Goal: Task Accomplishment & Management: Manage account settings

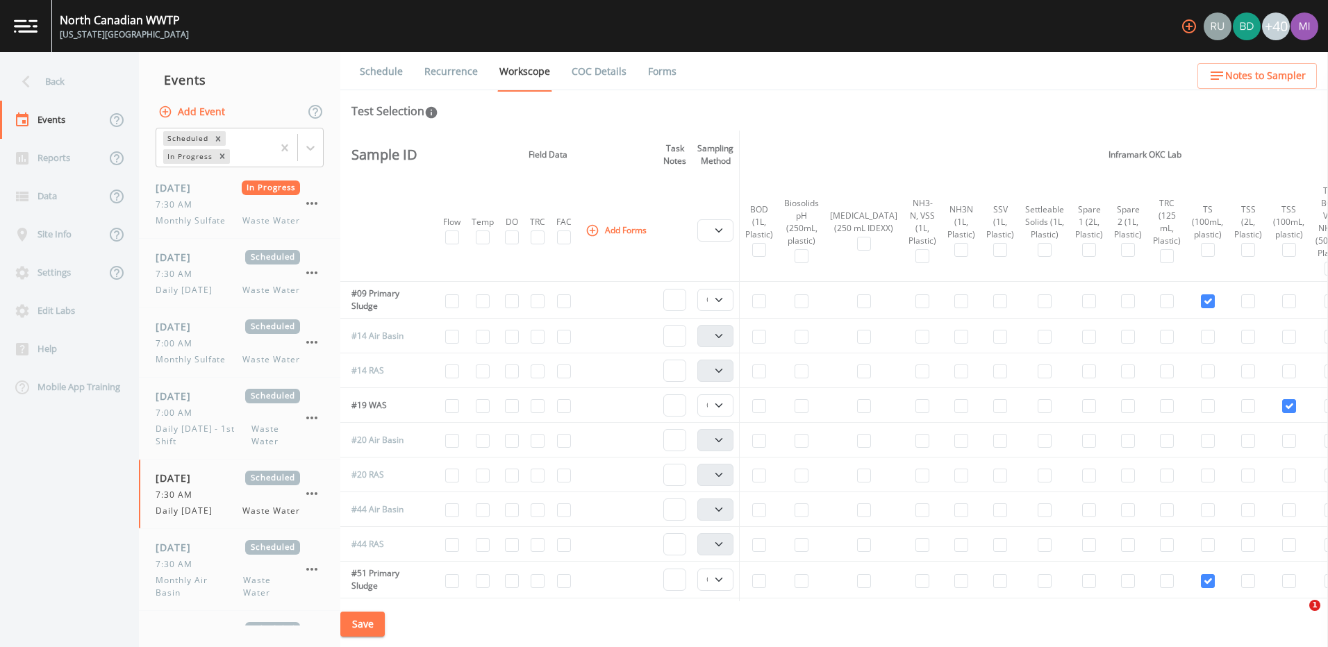
select select "092b3f94-5697-4c94-9891-da161916fdbb"
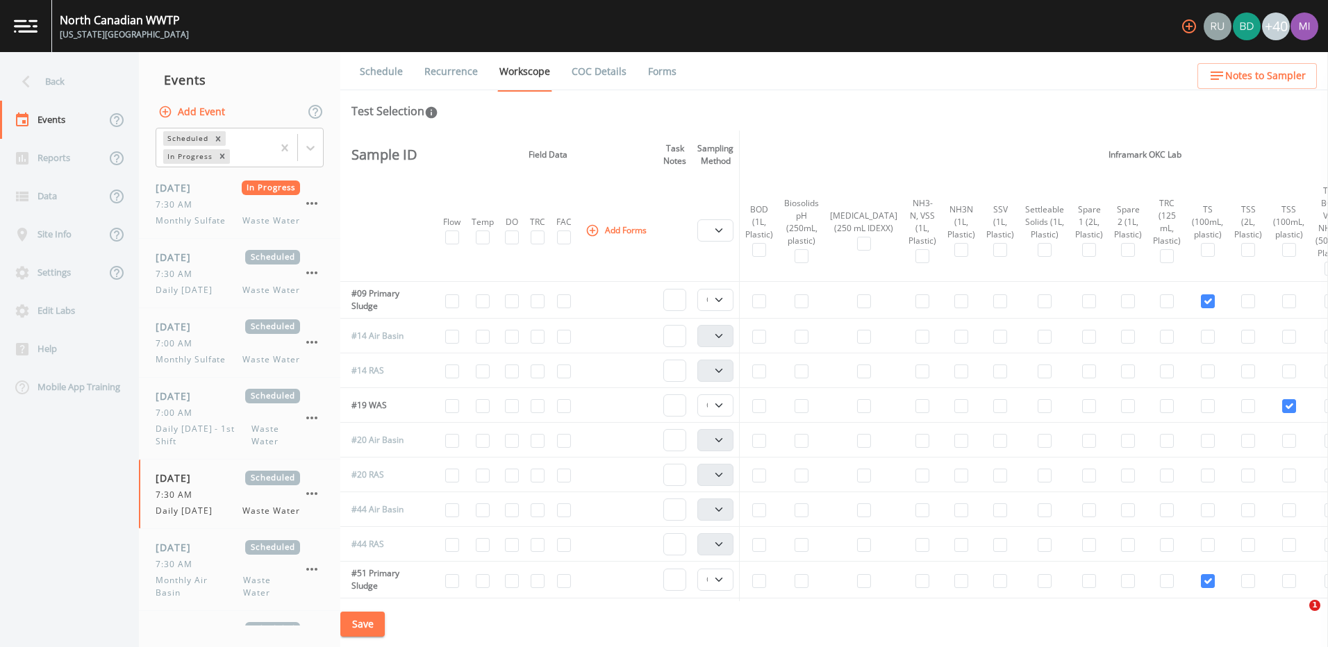
select select "b6a3c313-748b-4795-a028-792ad310bd60"
select select "092b3f94-5697-4c94-9891-da161916fdbb"
select select "b6a3c313-748b-4795-a028-792ad310bd60"
select select "092b3f94-5697-4c94-9891-da161916fdbb"
select select "b6a3c313-748b-4795-a028-792ad310bd60"
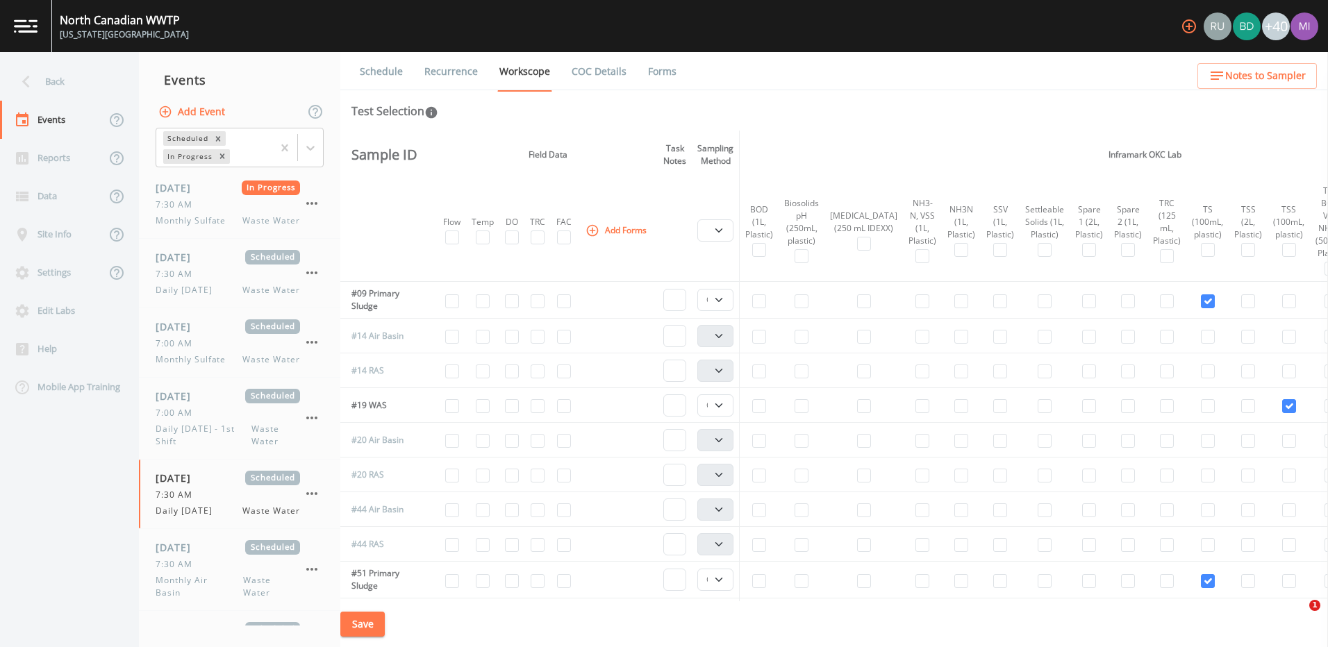
select select "092b3f94-5697-4c94-9891-da161916fdbb"
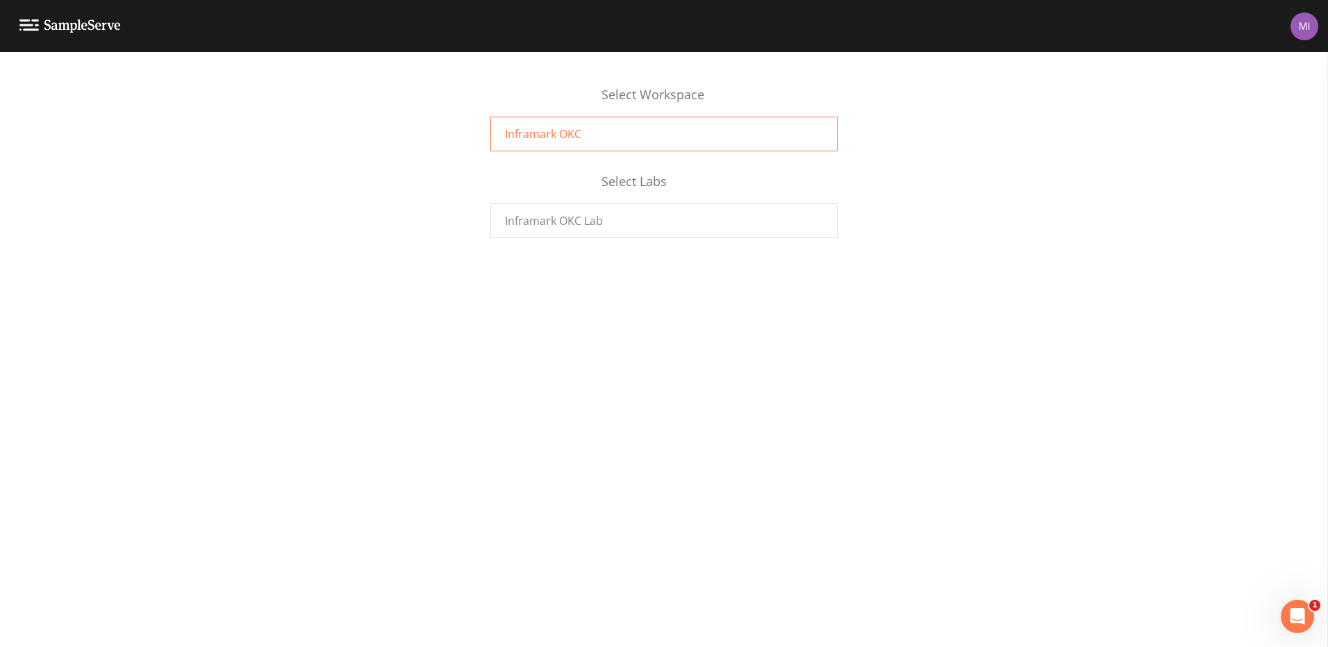
click at [603, 142] on div "Inframark OKC" at bounding box center [663, 134] width 347 height 35
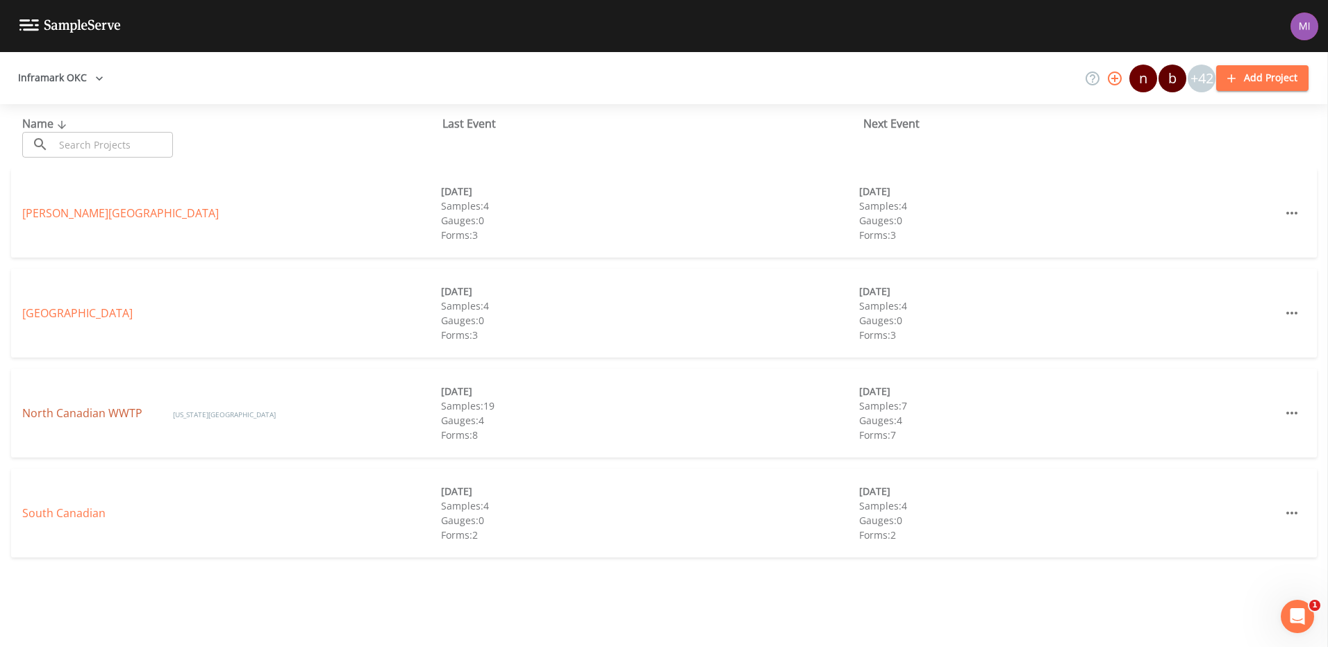
click at [76, 410] on link "North Canadian WWTP" at bounding box center [83, 413] width 123 height 15
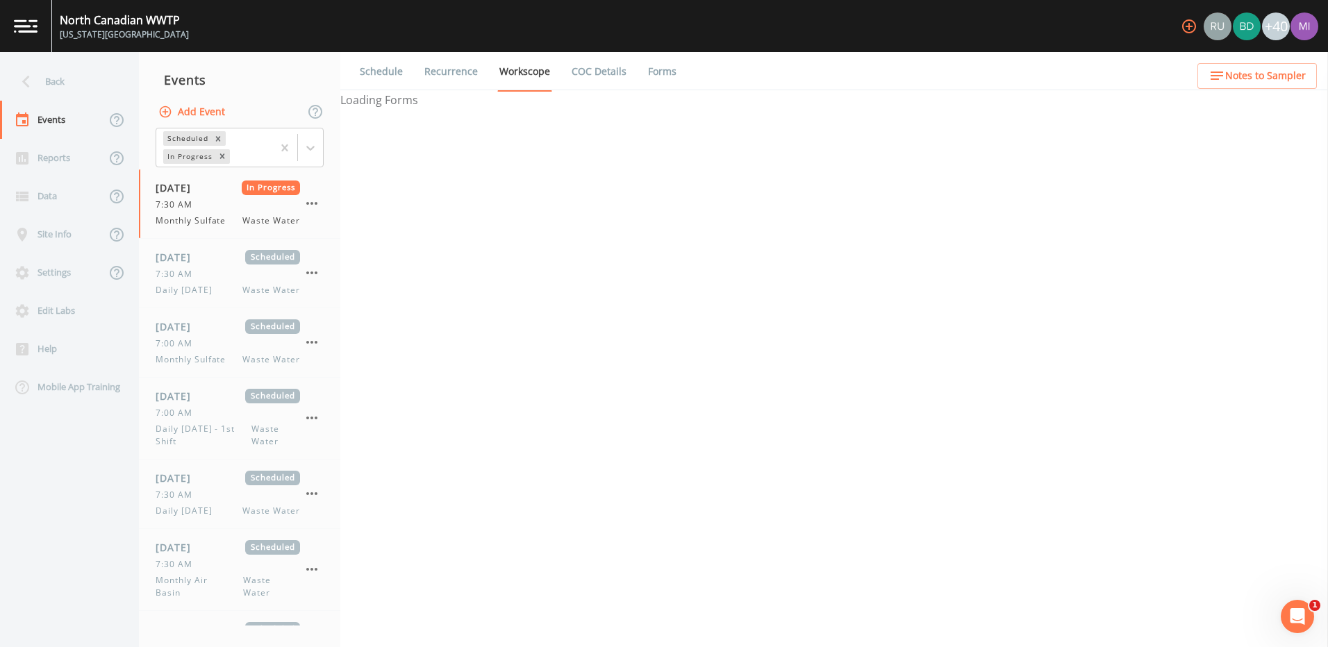
select select "b6a3c313-748b-4795-a028-792ad310bd60"
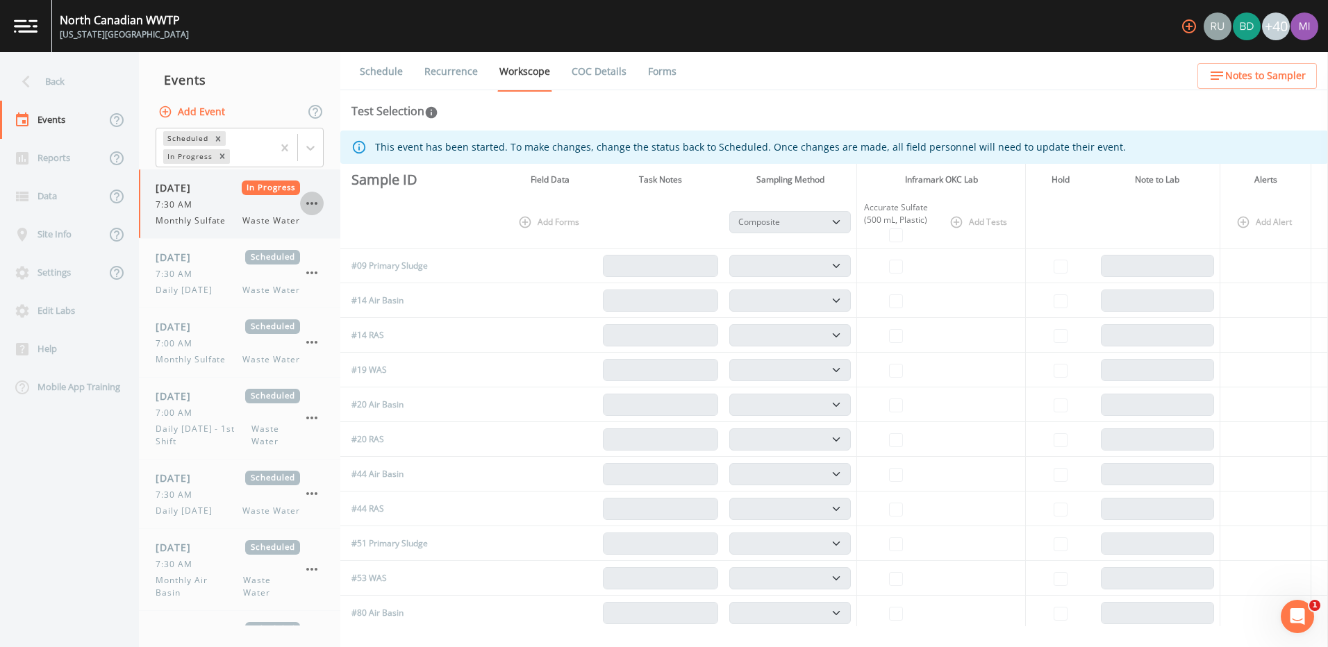
click at [311, 207] on icon "button" at bounding box center [311, 203] width 17 height 17
click at [230, 206] on div at bounding box center [664, 323] width 1328 height 647
click at [227, 208] on div "7:30 AM" at bounding box center [228, 205] width 144 height 13
select select "b6a3c313-748b-4795-a028-792ad310bd60"
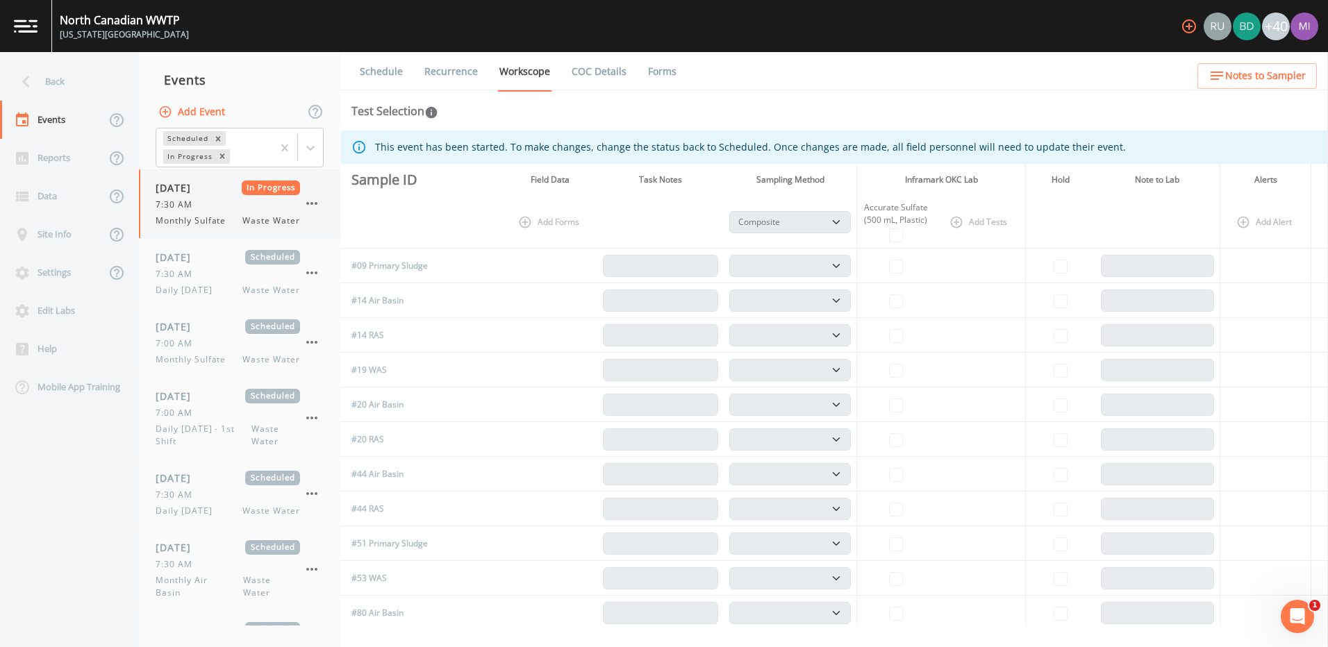
select select "b6a3c313-748b-4795-a028-792ad310bd60"
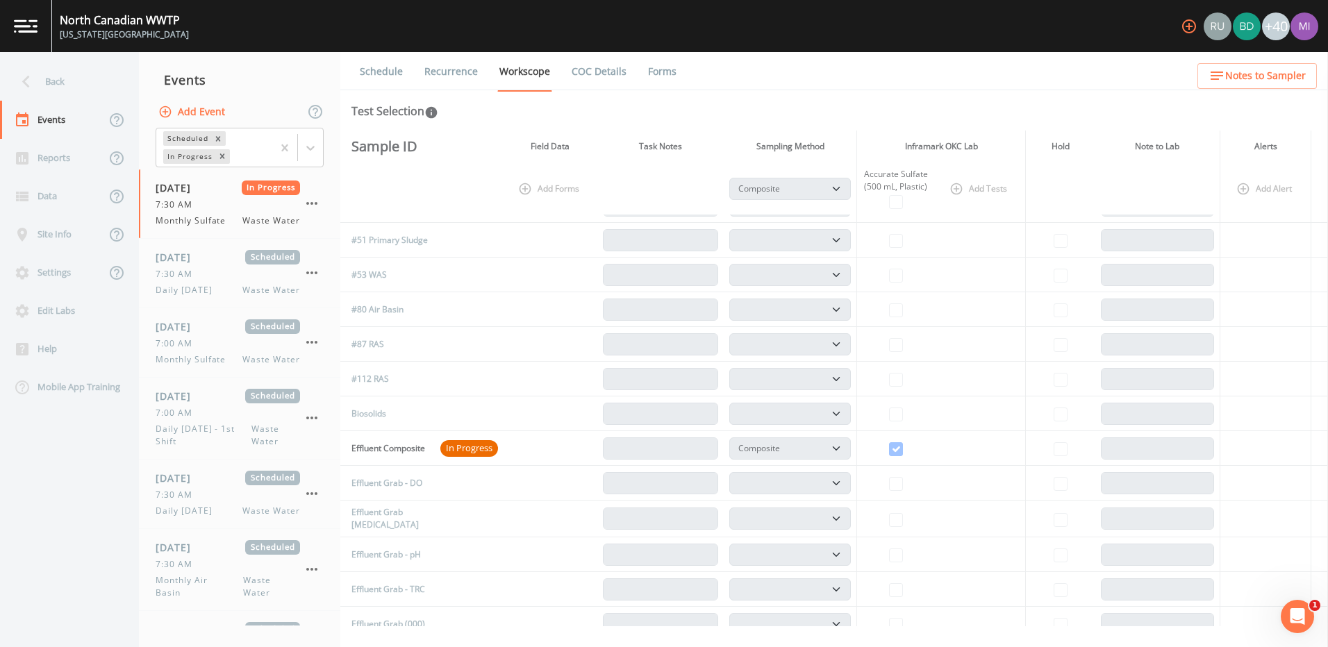
scroll to position [333, 0]
click at [399, 421] on td "Effluent Composite" at bounding box center [387, 419] width 94 height 35
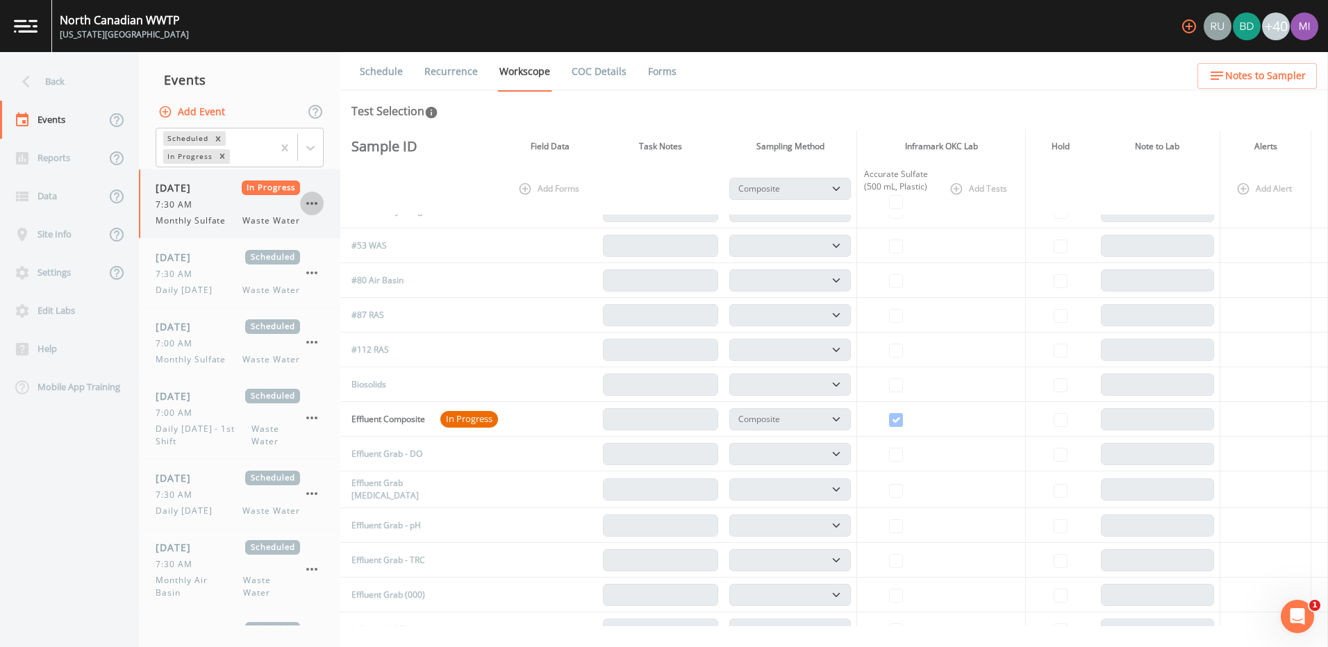
click at [315, 201] on icon "button" at bounding box center [311, 203] width 17 height 17
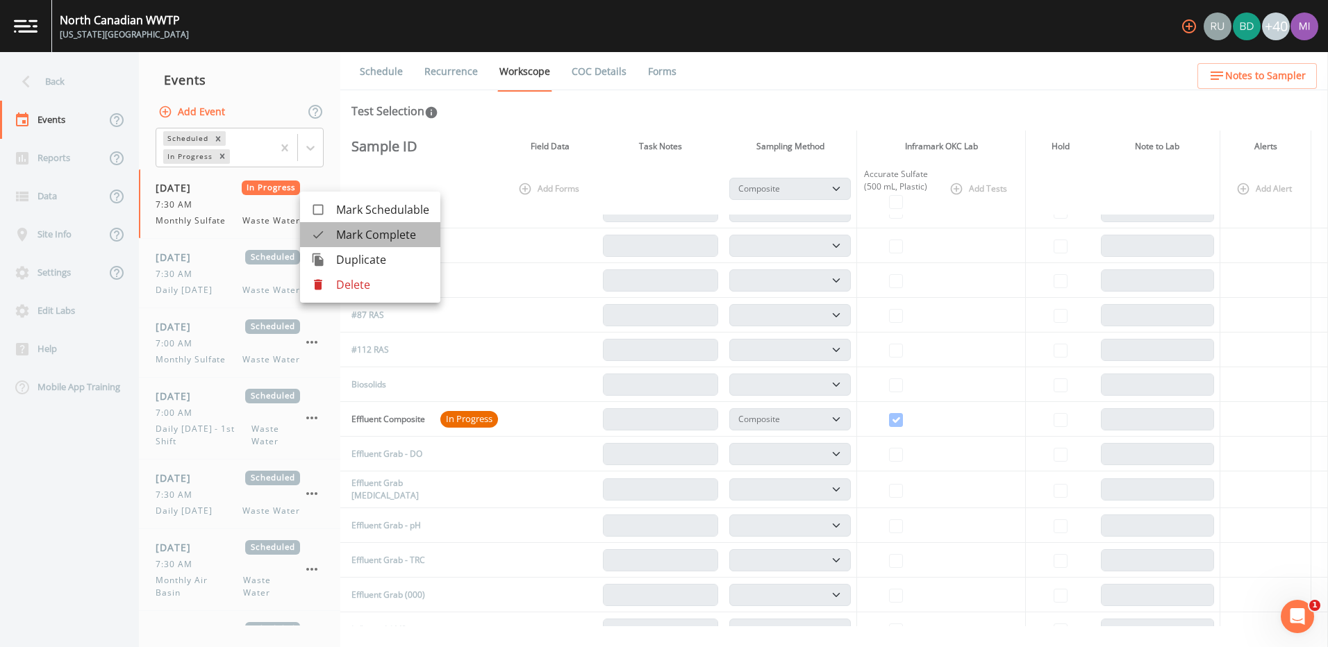
click at [386, 231] on span "Mark Complete" at bounding box center [382, 234] width 93 height 17
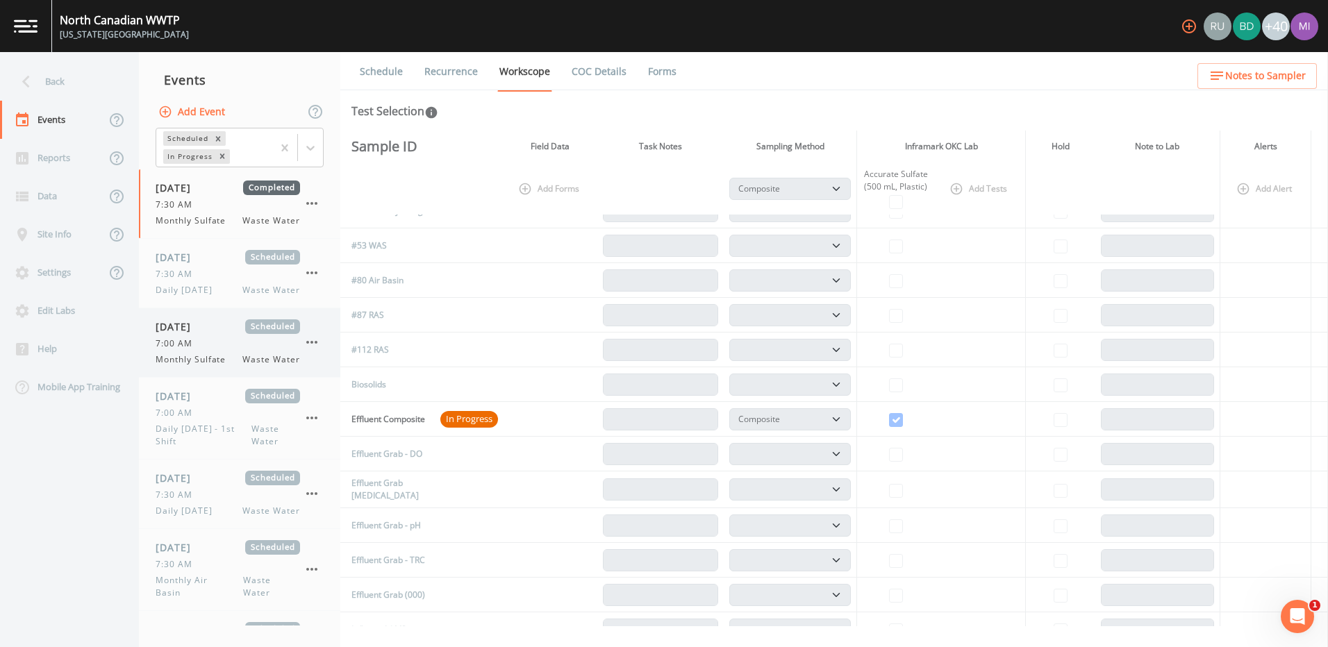
click at [198, 340] on span "7:00 AM" at bounding box center [178, 344] width 45 height 13
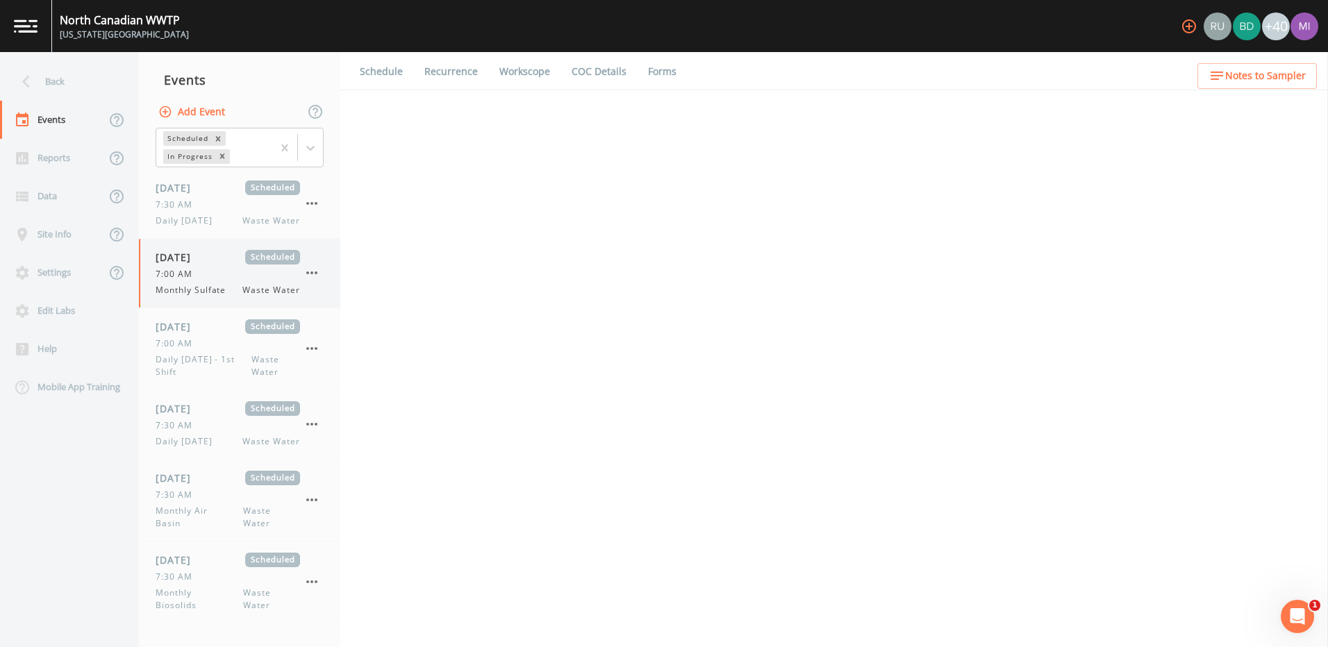
select select "b6a3c313-748b-4795-a028-792ad310bd60"
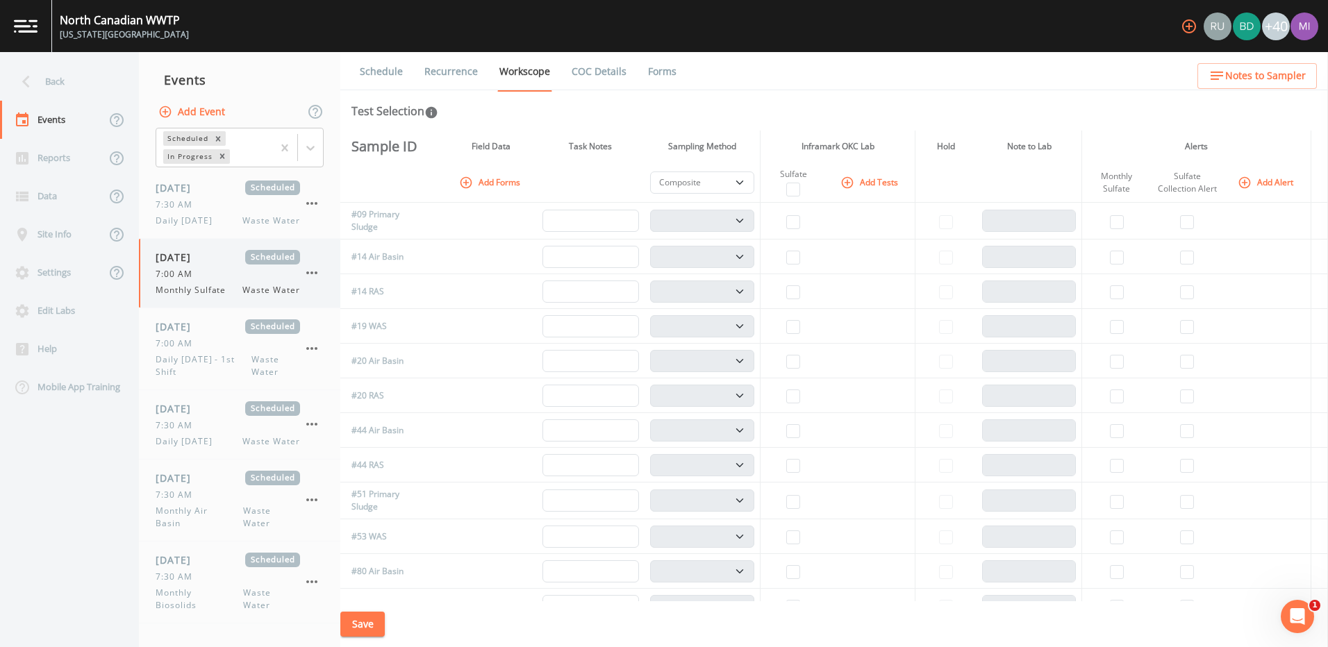
click at [197, 257] on span "[DATE]" at bounding box center [178, 257] width 45 height 15
select select "b6a3c313-748b-4795-a028-792ad310bd60"
click at [312, 272] on icon "button" at bounding box center [311, 273] width 11 height 3
click at [358, 356] on p "Delete" at bounding box center [381, 354] width 90 height 17
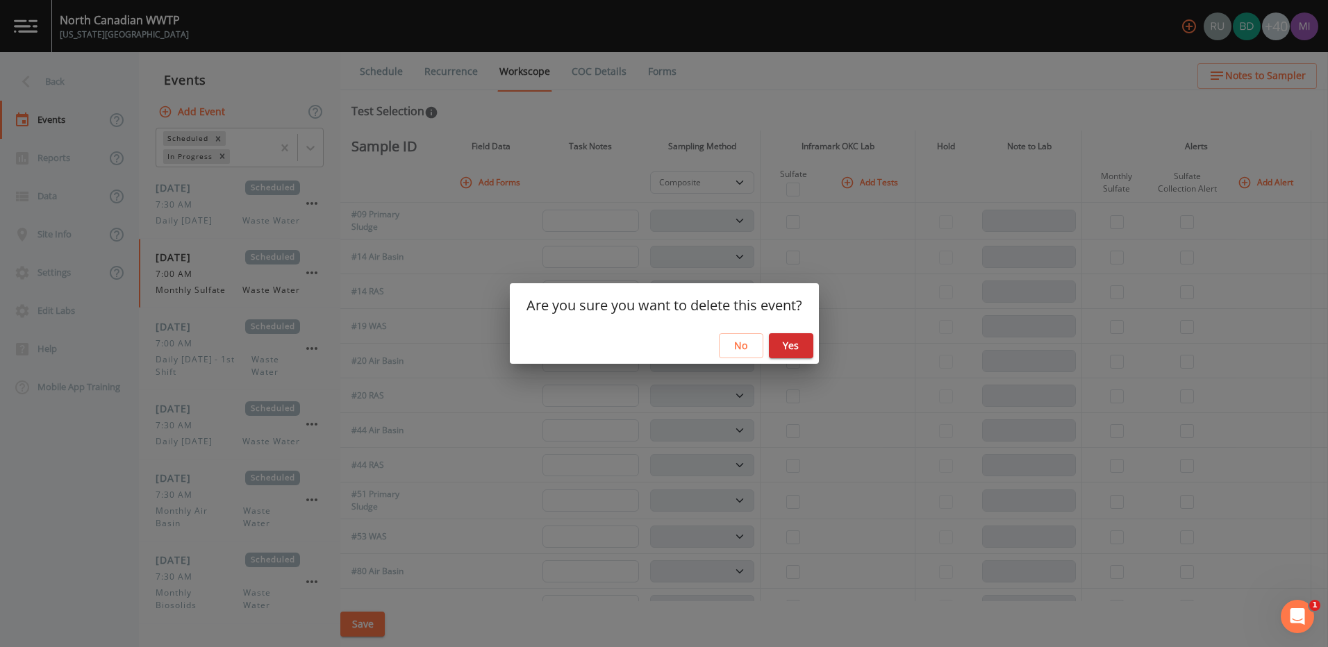
click at [790, 349] on button "Yes" at bounding box center [791, 346] width 44 height 26
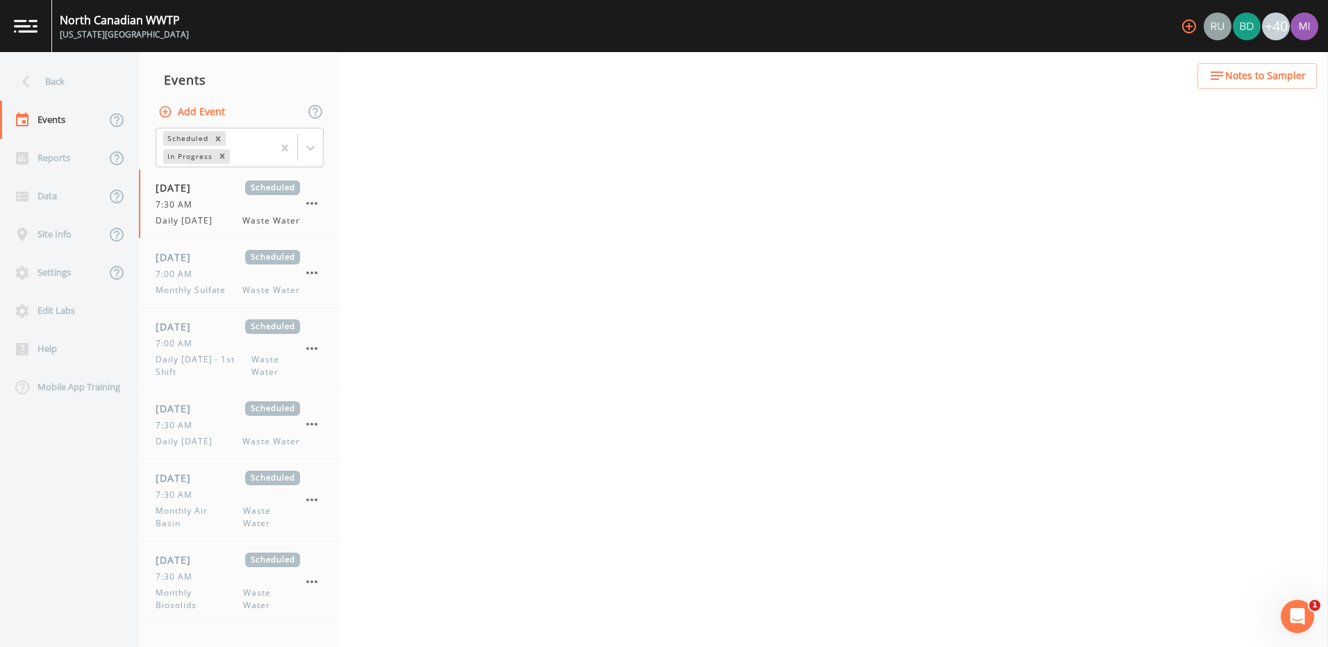
select select "b6a3c313-748b-4795-a028-792ad310bd60"
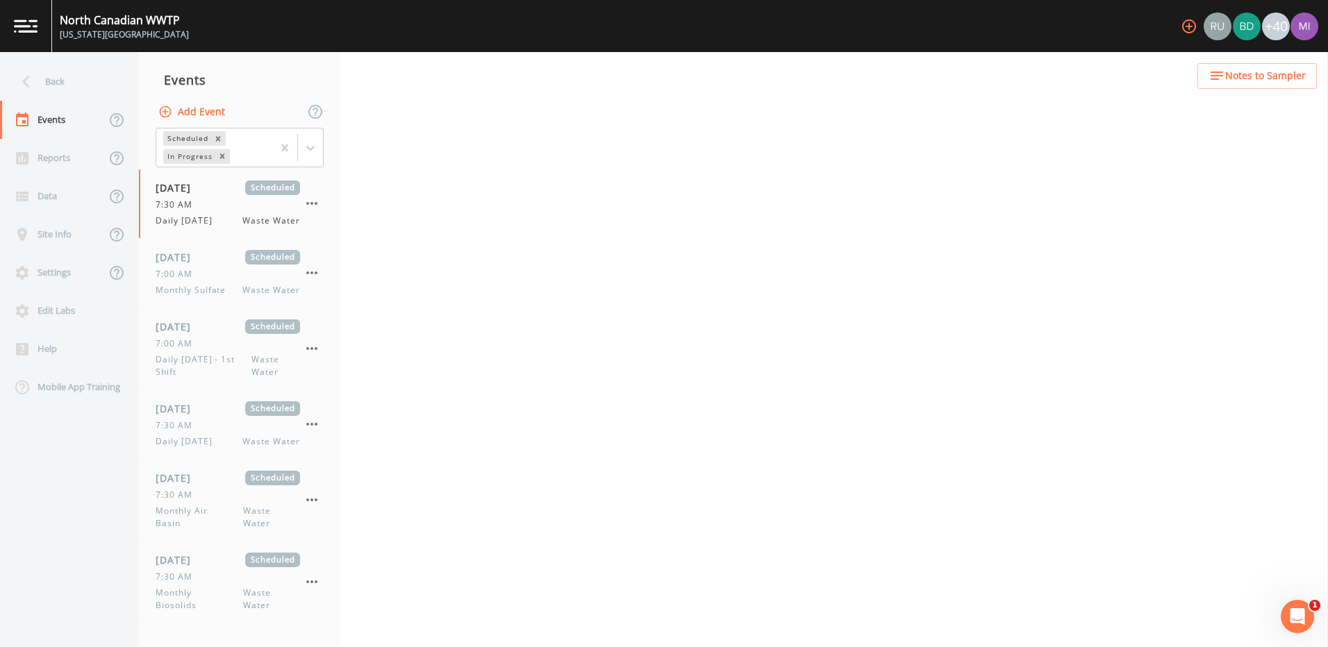
select select "b6a3c313-748b-4795-a028-792ad310bd60"
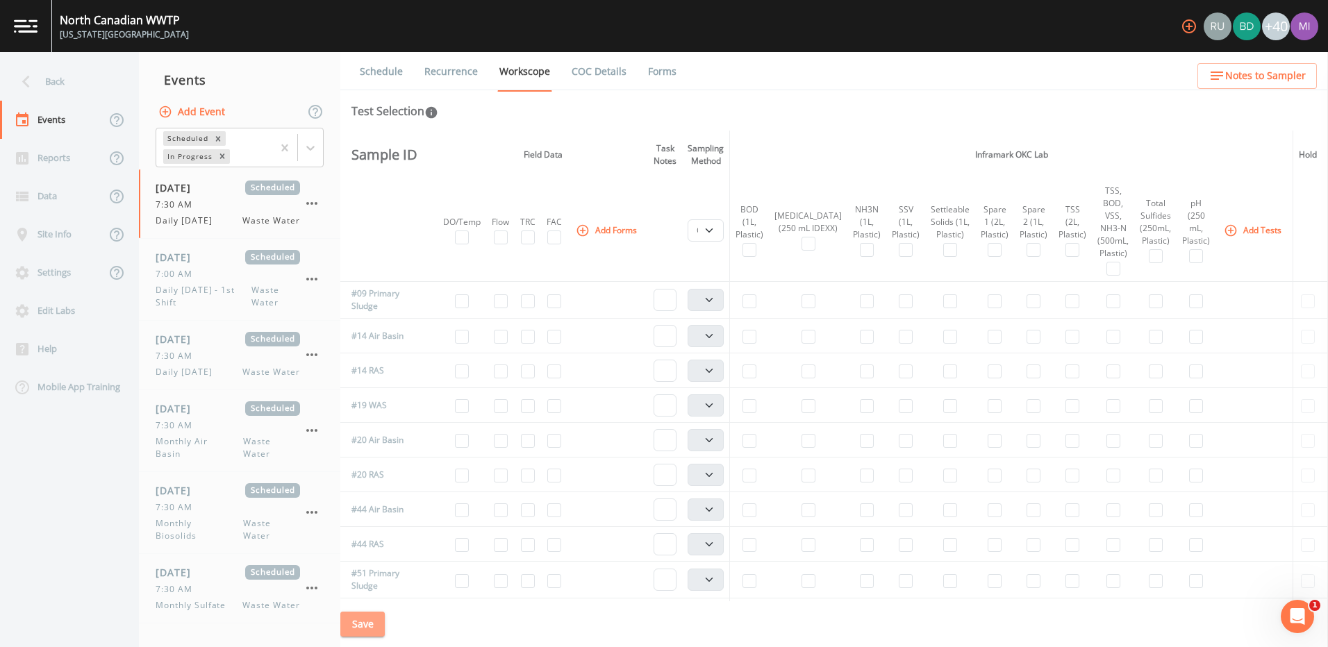
click at [359, 619] on button "Save" at bounding box center [362, 625] width 44 height 26
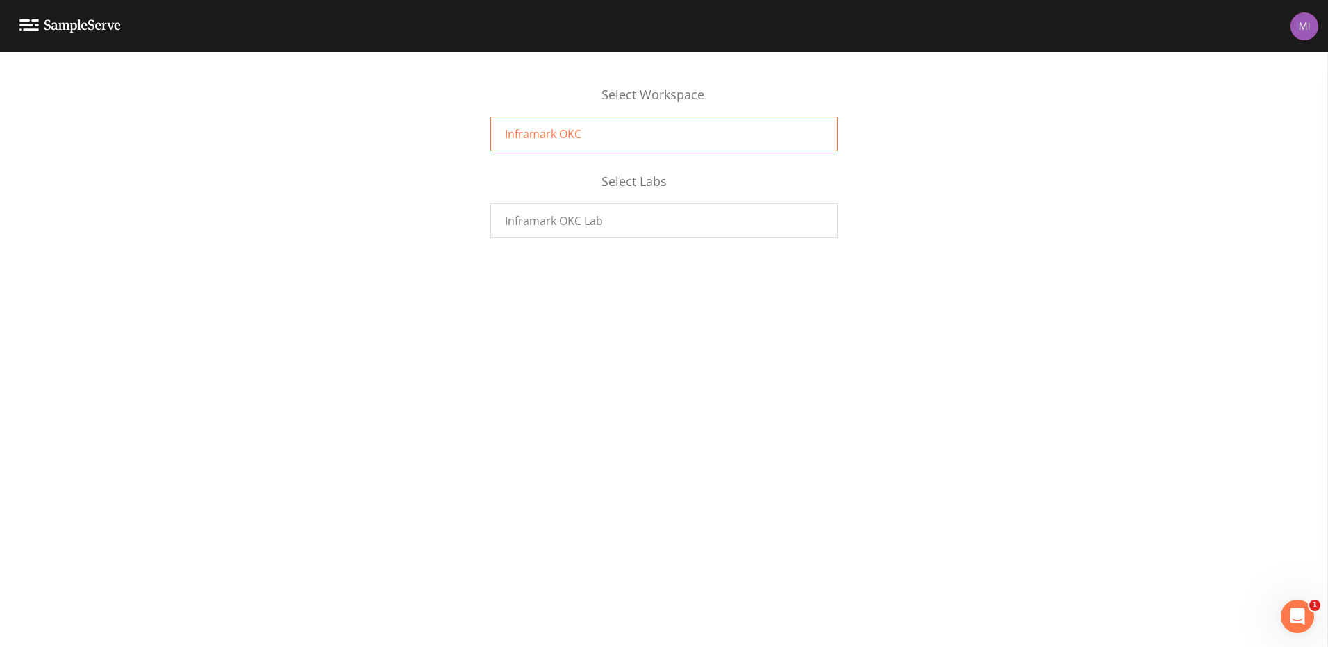
click at [590, 130] on div "Inframark OKC" at bounding box center [663, 134] width 347 height 35
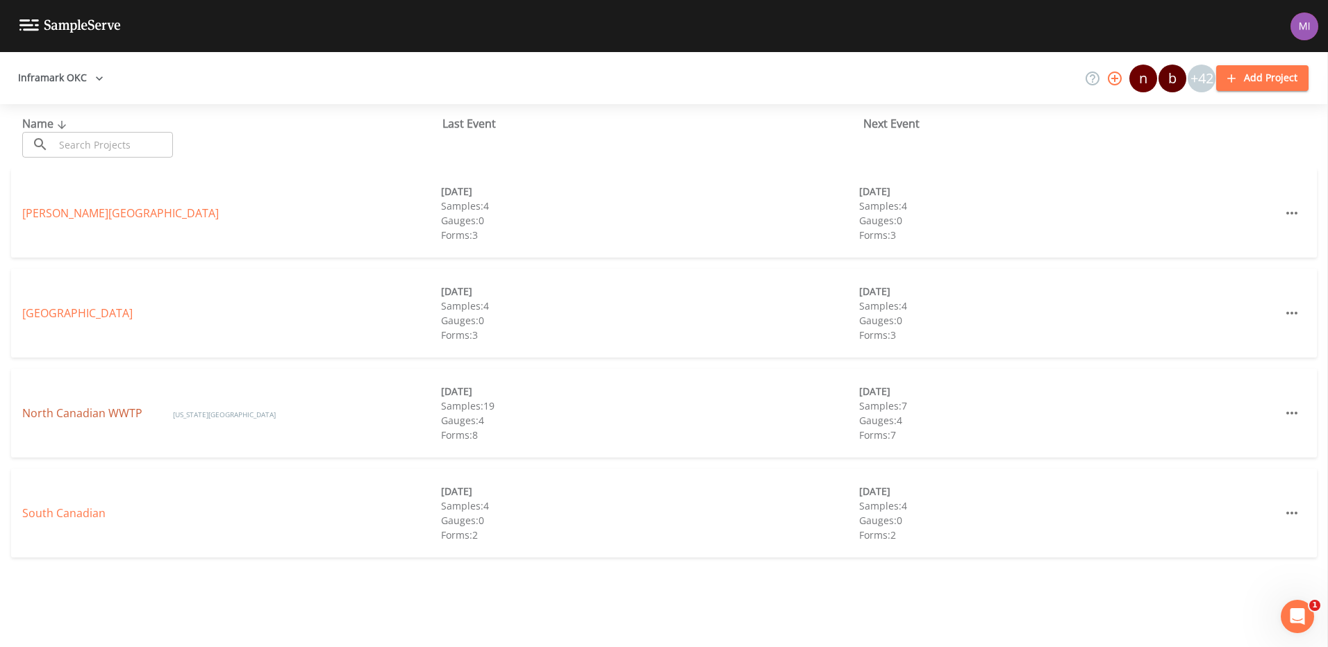
click at [81, 413] on link "North Canadian WWTP" at bounding box center [83, 413] width 123 height 15
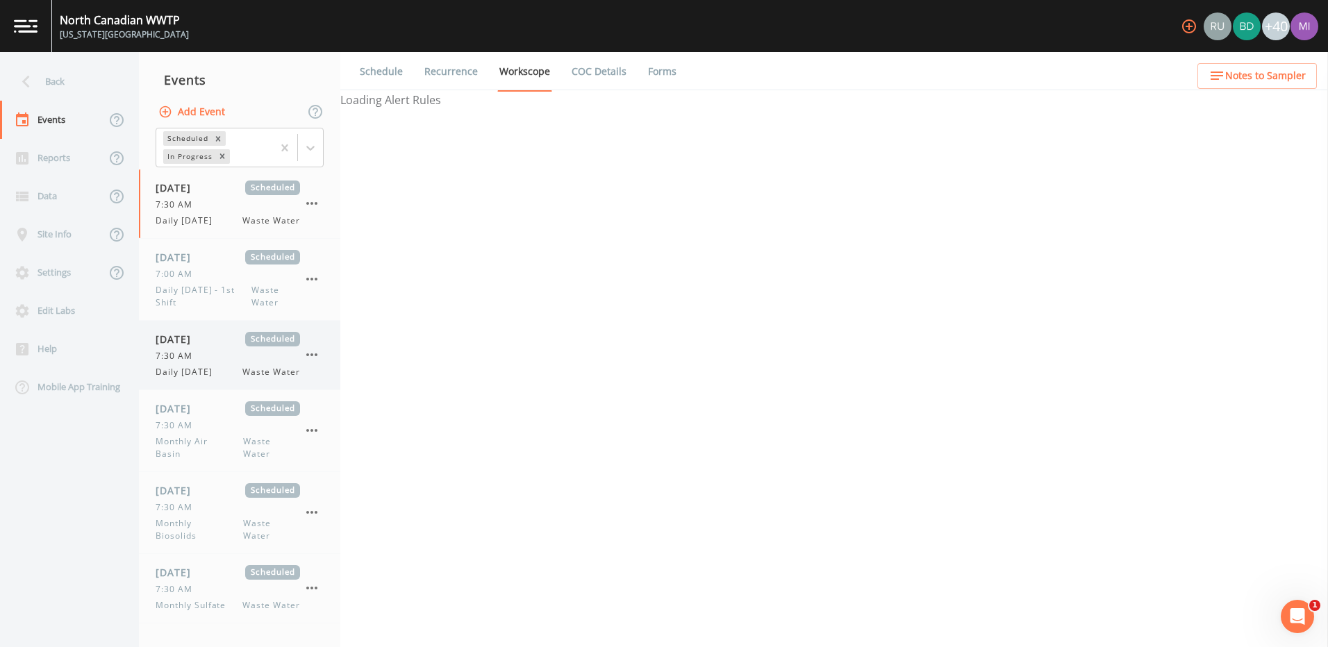
select select "b6a3c313-748b-4795-a028-792ad310bd60"
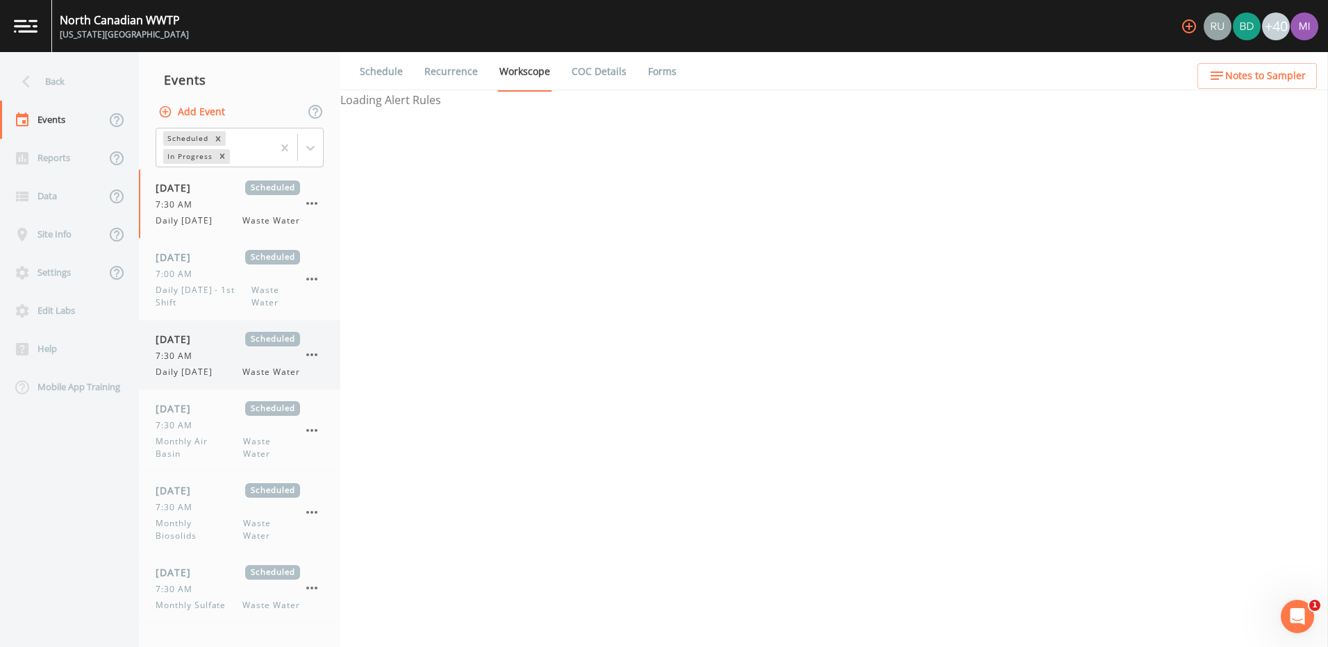
select select "b6a3c313-748b-4795-a028-792ad310bd60"
